Goal: Information Seeking & Learning: Learn about a topic

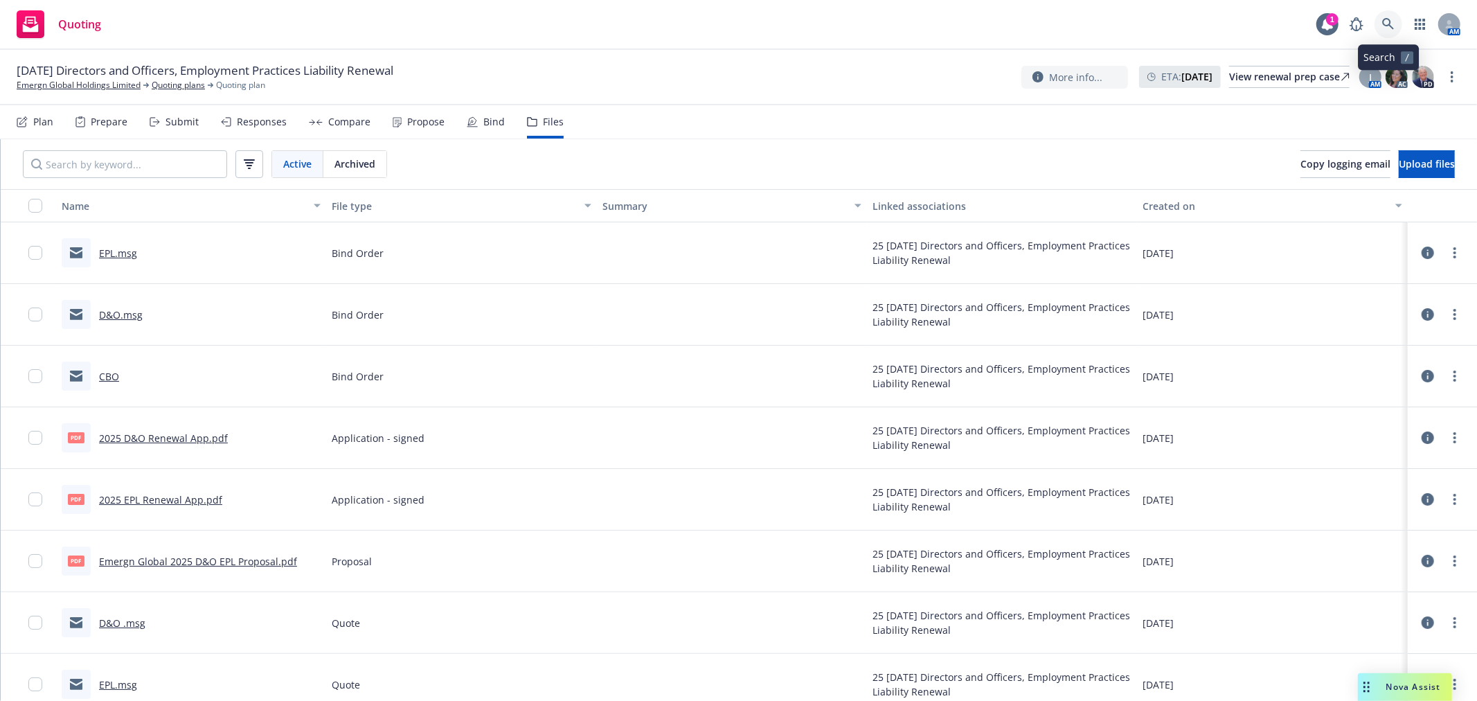
click at [1381, 21] on link at bounding box center [1389, 24] width 28 height 28
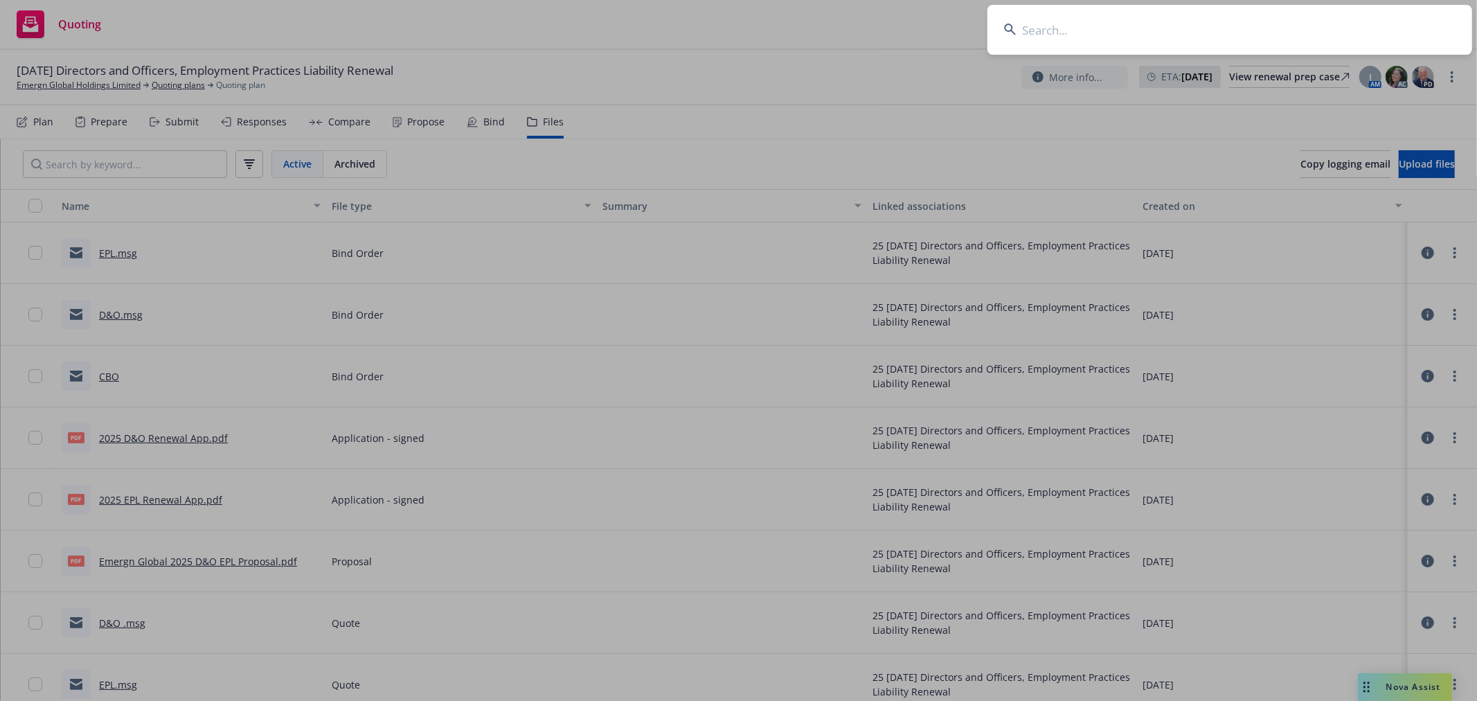
click at [1152, 39] on input at bounding box center [1229, 30] width 485 height 50
type input "sakara"
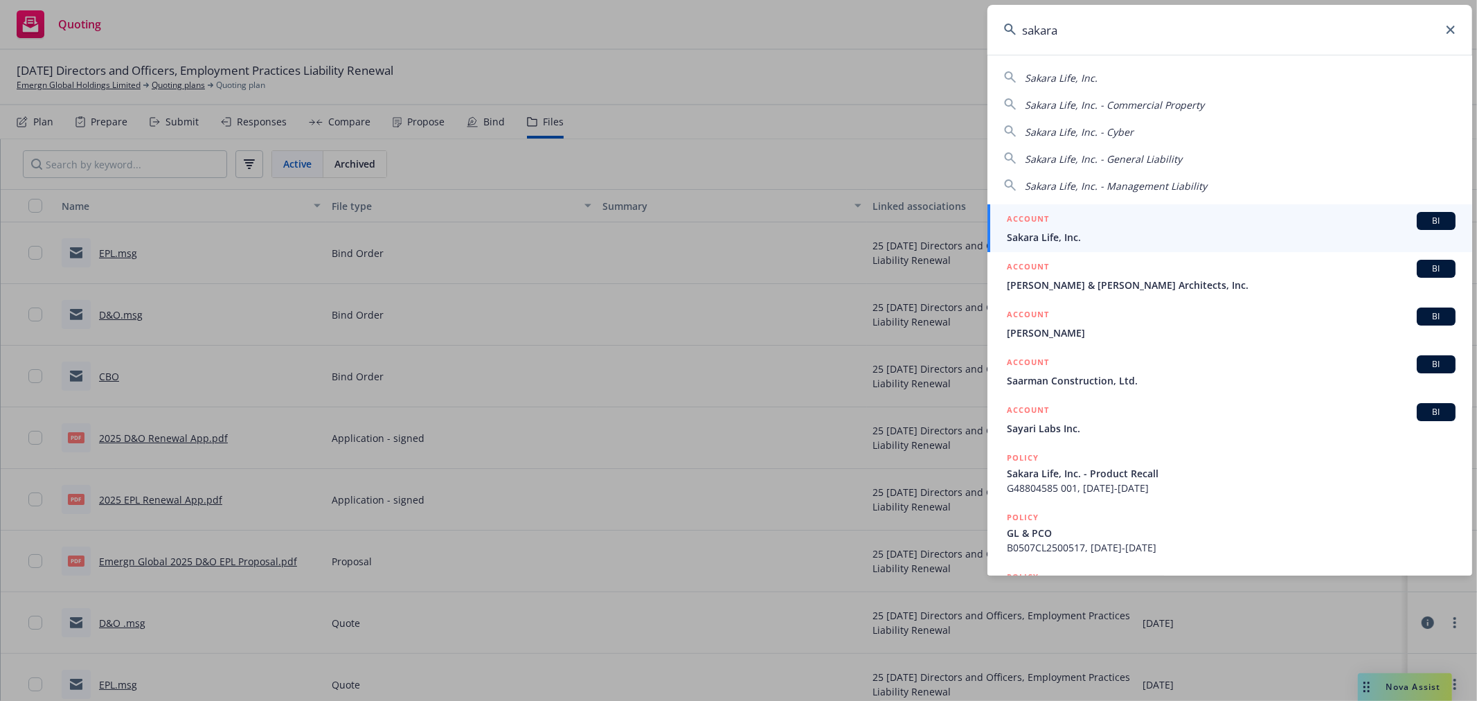
click at [1185, 229] on div "ACCOUNT BI" at bounding box center [1231, 221] width 449 height 18
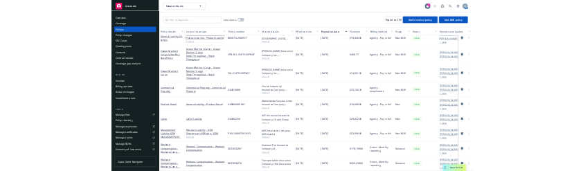
scroll to position [29, 0]
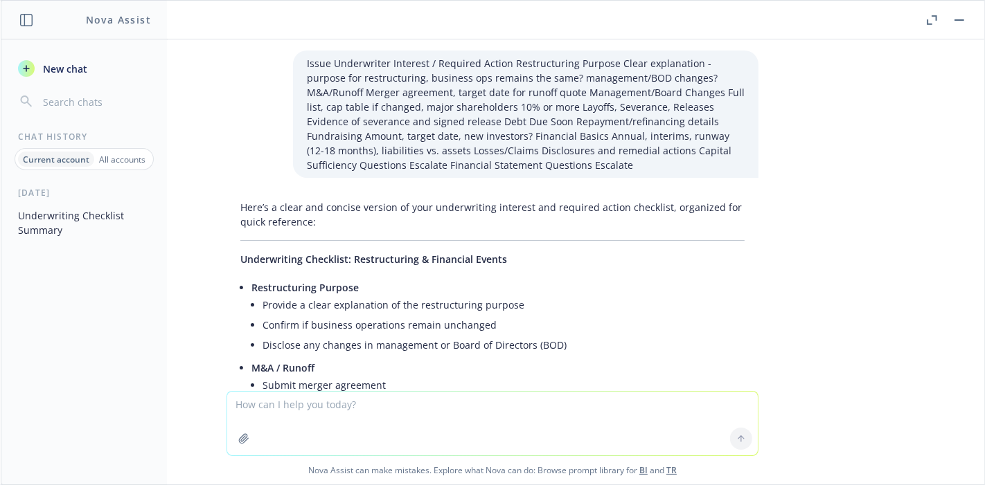
scroll to position [1796, 0]
